Goal: Find specific fact: Find specific fact

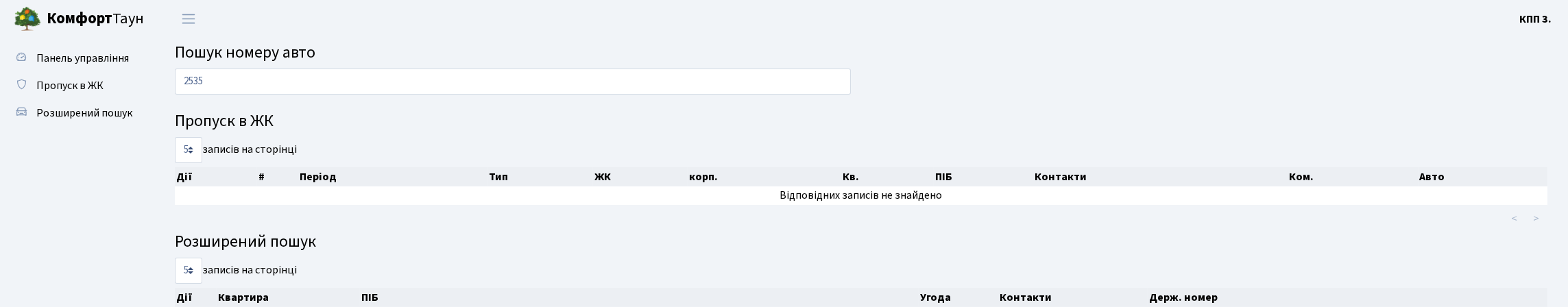
click at [250, 86] on input "2535" at bounding box center [513, 81] width 676 height 26
click at [249, 85] on input "2535" at bounding box center [513, 81] width 676 height 26
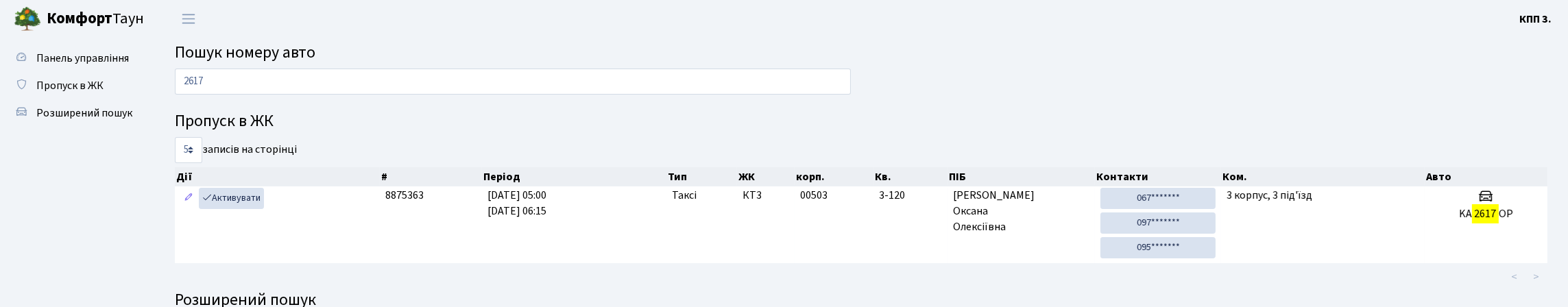
click at [399, 94] on input "2617" at bounding box center [513, 81] width 676 height 26
type input "5570"
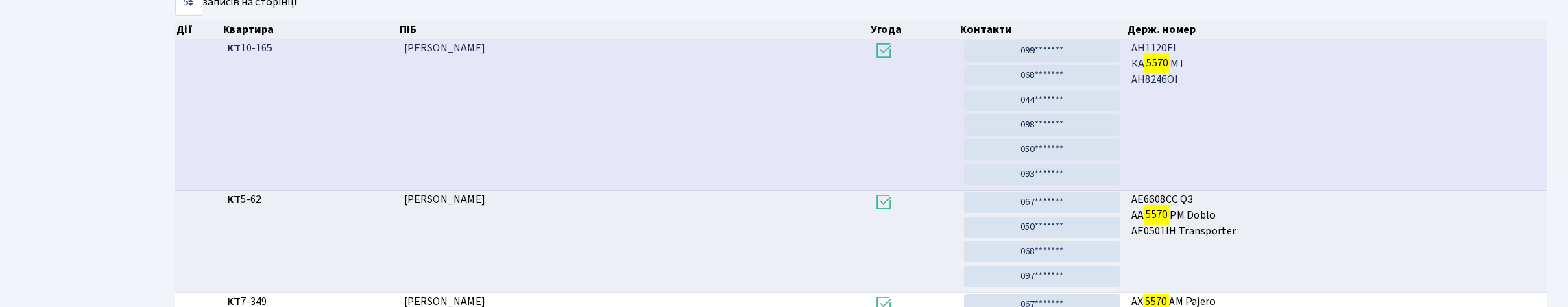
scroll to position [273, 0]
